Goal: Task Accomplishment & Management: Complete application form

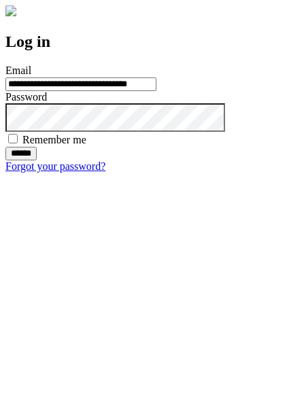
type input "**********"
click at [37, 160] on input "******" at bounding box center [20, 154] width 31 height 14
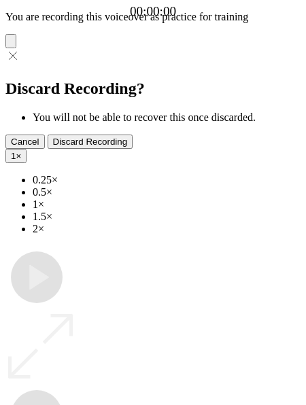
type input "**********"
